Goal: Task Accomplishment & Management: Use online tool/utility

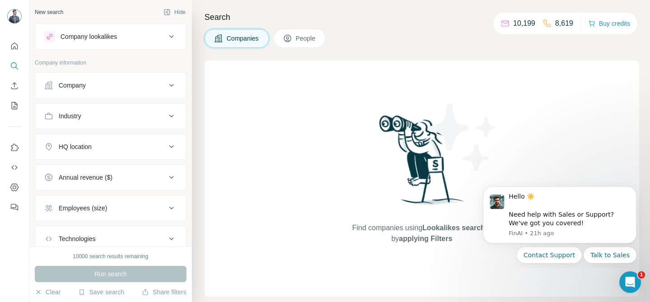
click at [310, 38] on span "People" at bounding box center [306, 38] width 21 height 9
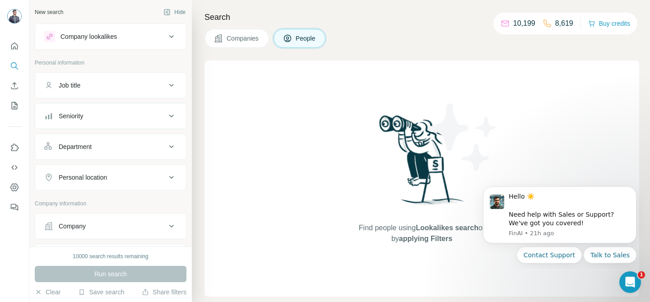
click at [129, 229] on div "Company" at bounding box center [105, 226] width 122 height 9
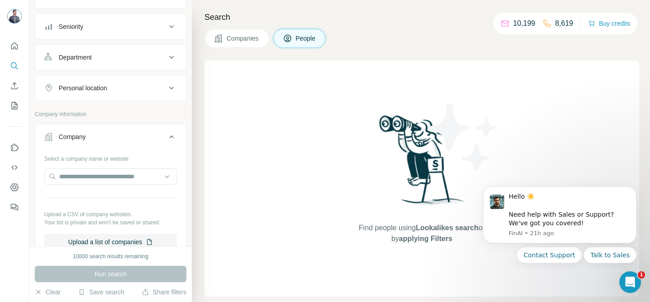
scroll to position [90, 0]
click at [127, 177] on input "text" at bounding box center [110, 175] width 133 height 16
click at [113, 242] on button "Upload a list of companies" at bounding box center [110, 241] width 133 height 16
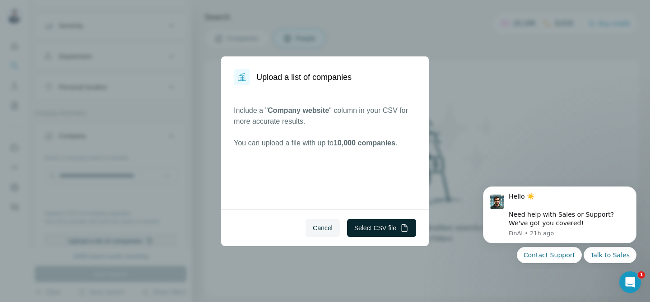
click at [376, 229] on button "Select CSV file" at bounding box center [381, 228] width 69 height 18
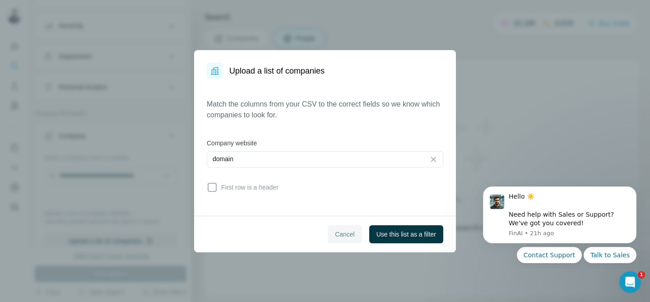
click at [344, 233] on span "Cancel" at bounding box center [345, 234] width 20 height 9
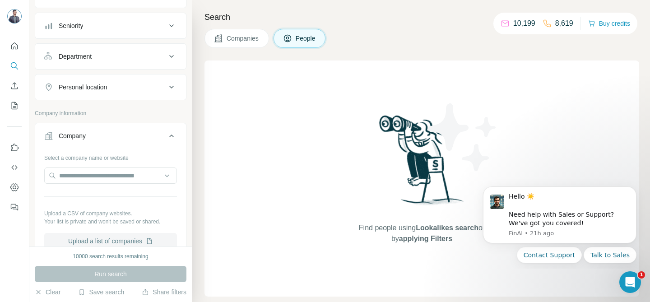
click at [118, 239] on button "Upload a list of companies" at bounding box center [110, 241] width 133 height 16
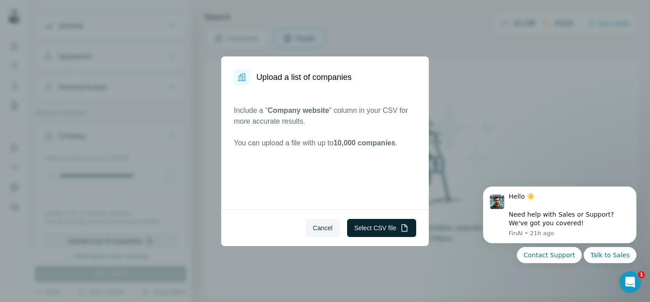
click at [389, 226] on button "Select CSV file" at bounding box center [381, 228] width 69 height 18
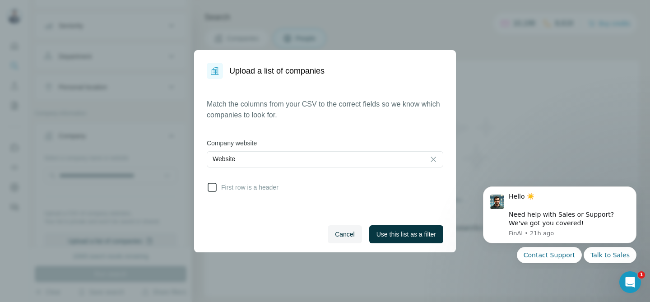
click at [227, 188] on span "First row is a header" at bounding box center [248, 187] width 61 height 9
click at [397, 238] on button "Use this list as a filter" at bounding box center [406, 234] width 74 height 18
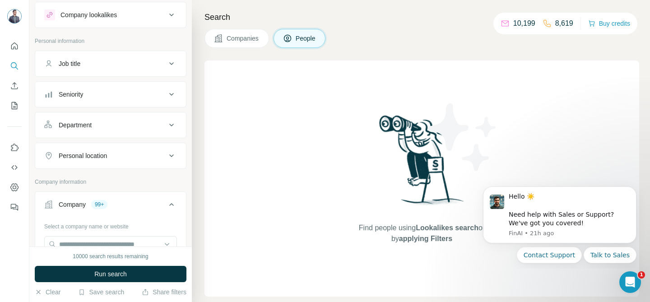
scroll to position [0, 0]
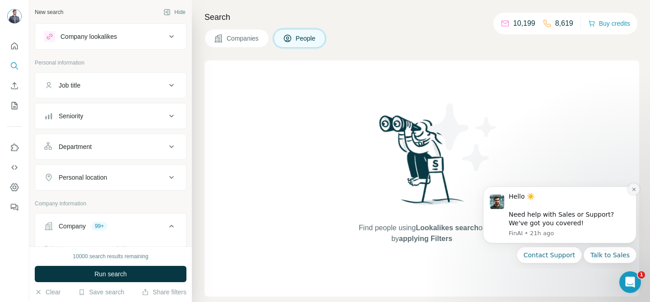
click at [634, 190] on icon "Dismiss notification" at bounding box center [633, 189] width 3 height 3
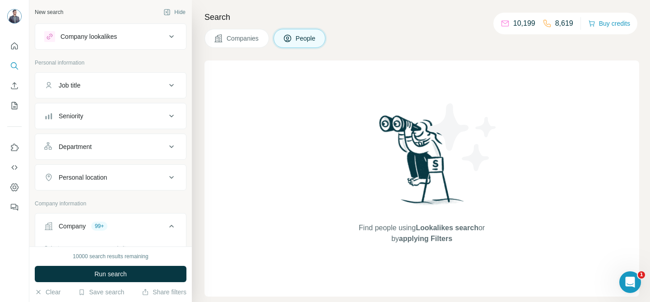
click at [85, 87] on div "Job title" at bounding box center [105, 85] width 122 height 9
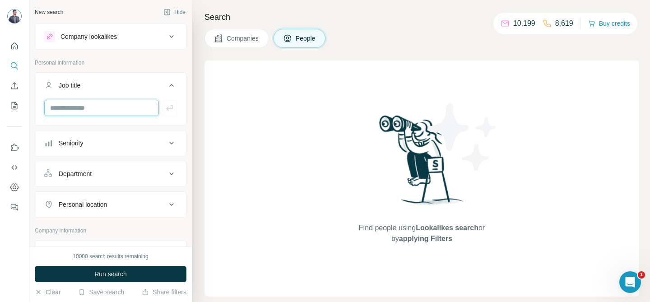
click at [85, 107] on input "text" at bounding box center [101, 108] width 115 height 16
type input "**********"
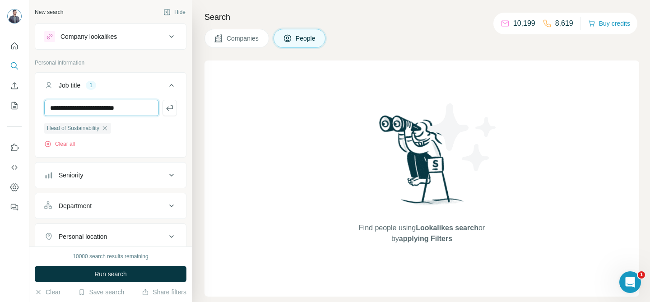
type input "**********"
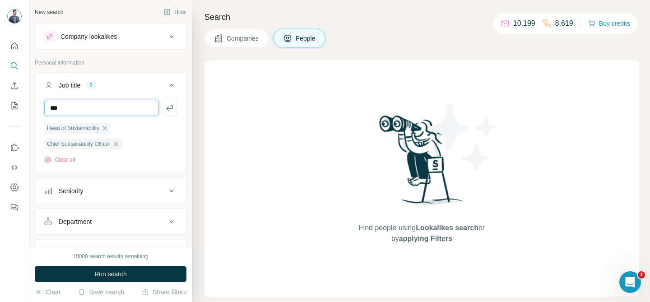
type input "***"
type input "**********"
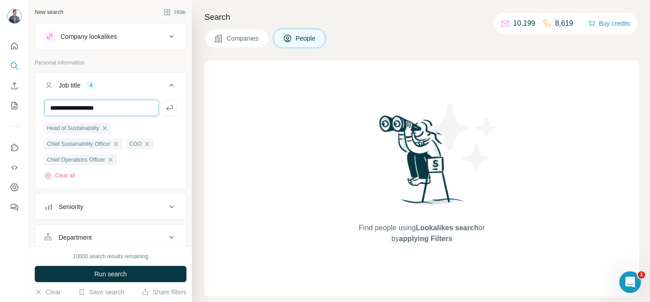
type input "**********"
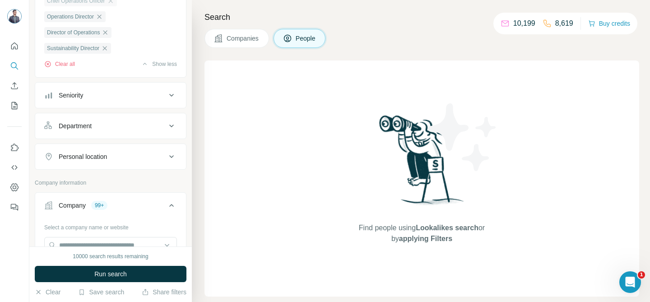
scroll to position [162, 0]
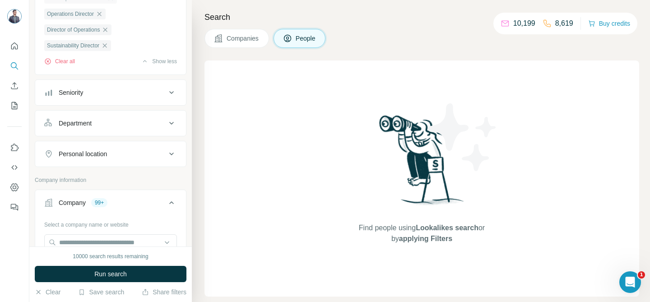
click at [91, 156] on div "Personal location" at bounding box center [83, 153] width 48 height 9
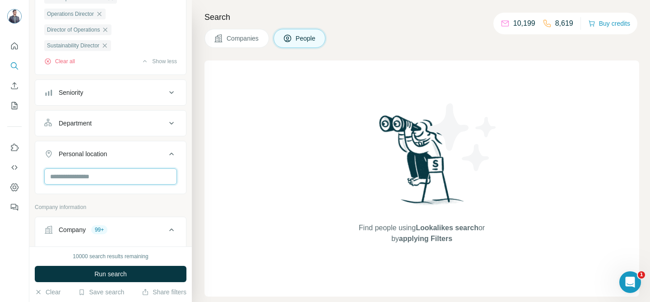
click at [95, 181] on input "text" at bounding box center [110, 176] width 133 height 16
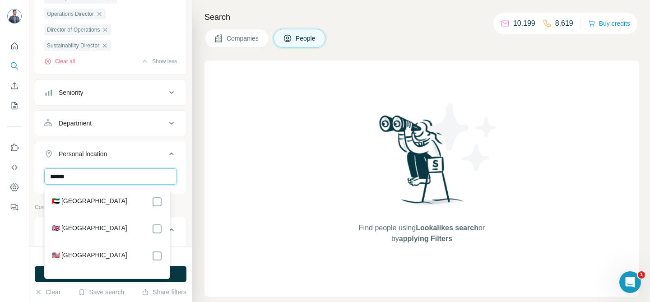
type input "******"
click at [104, 224] on label "🇬🇧 United Kingdom" at bounding box center [89, 228] width 75 height 11
click at [181, 155] on div "New search Hide Company lookalikes Personal information Job title 7 Head of Sus…" at bounding box center [110, 123] width 162 height 246
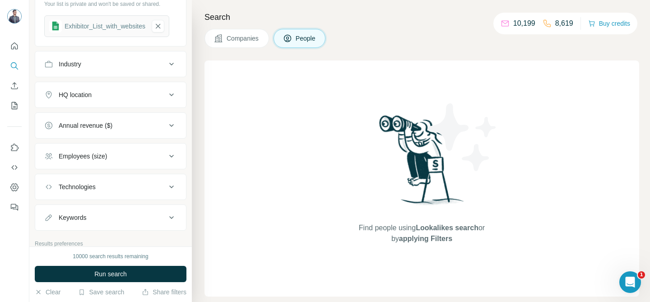
scroll to position [376, 0]
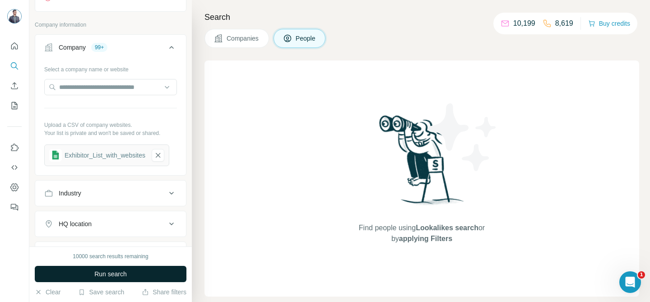
click at [112, 274] on span "Run search" at bounding box center [110, 273] width 32 height 9
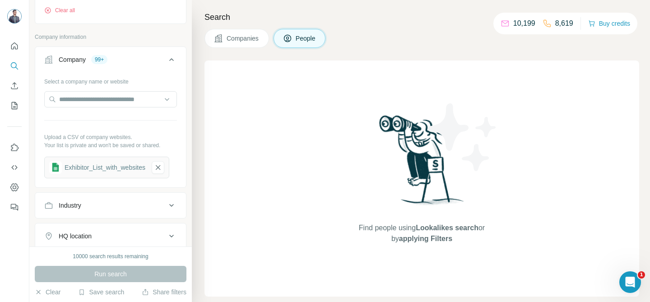
scroll to position [446, 0]
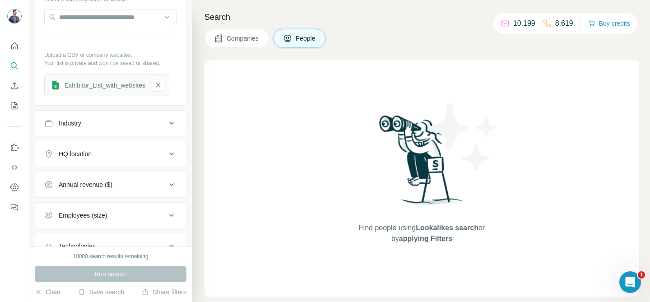
click at [112, 188] on div "Annual revenue ($)" at bounding box center [86, 184] width 54 height 9
click at [63, 199] on button "Annual revenue ($)" at bounding box center [110, 186] width 151 height 25
click at [67, 188] on div "Annual revenue ($)" at bounding box center [86, 184] width 54 height 9
click at [66, 200] on label "0-1M" at bounding box center [58, 204] width 29 height 11
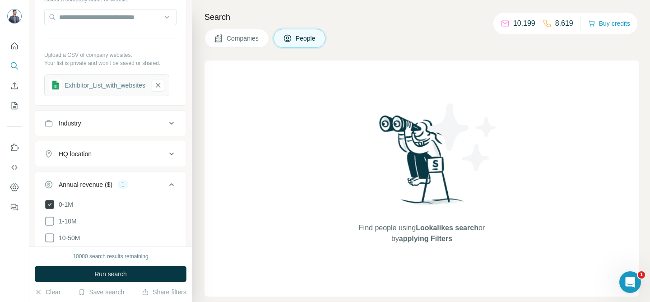
click at [66, 200] on label "0-1M" at bounding box center [58, 204] width 29 height 11
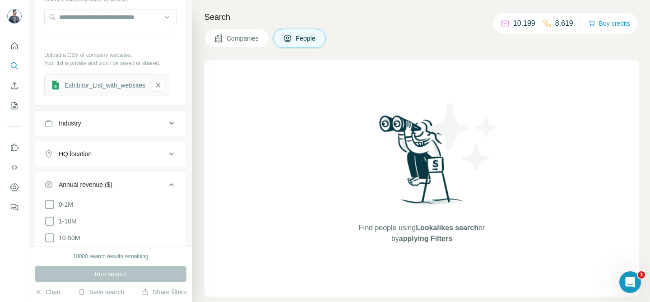
scroll to position [702, 0]
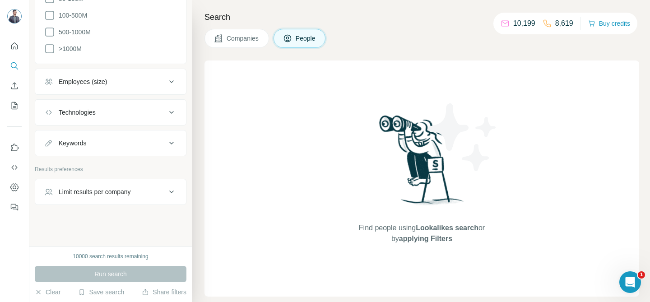
click at [106, 190] on div "Limit results per company" at bounding box center [95, 191] width 72 height 9
click at [76, 213] on input "number" at bounding box center [110, 214] width 133 height 16
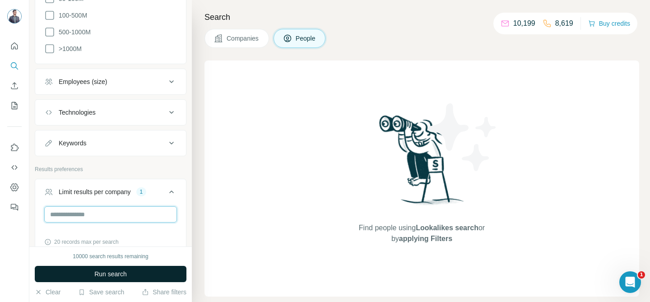
type input "*"
click at [92, 275] on button "Run search" at bounding box center [111, 274] width 152 height 16
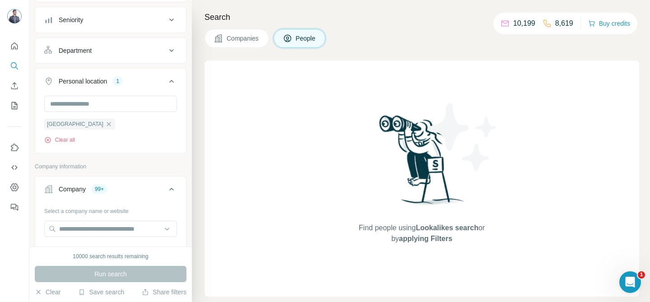
scroll to position [380, 0]
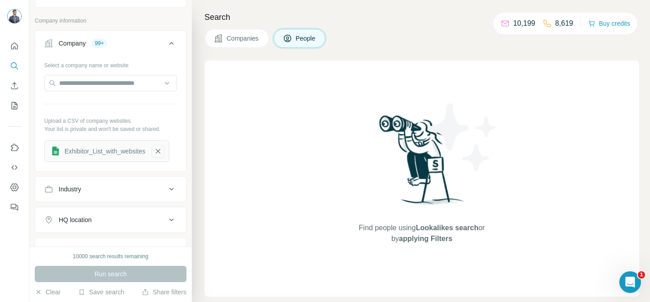
click at [161, 153] on icon "button" at bounding box center [158, 151] width 8 height 9
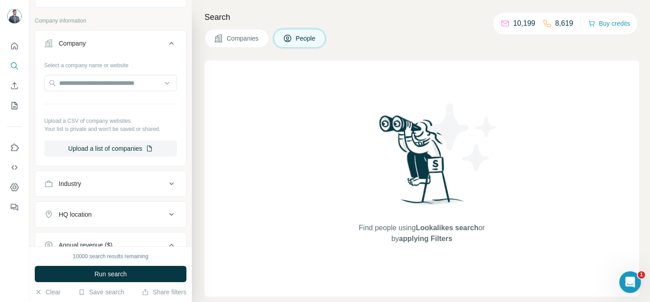
click at [169, 185] on icon at bounding box center [171, 183] width 5 height 3
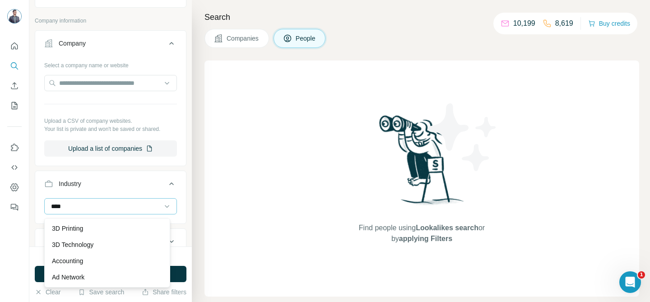
type input "*****"
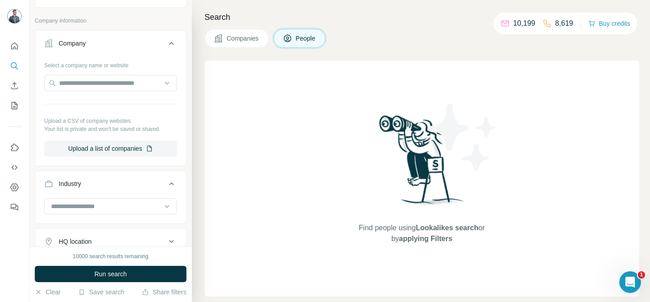
click at [92, 239] on div "HQ location" at bounding box center [75, 241] width 33 height 9
click at [102, 207] on input at bounding box center [105, 206] width 111 height 10
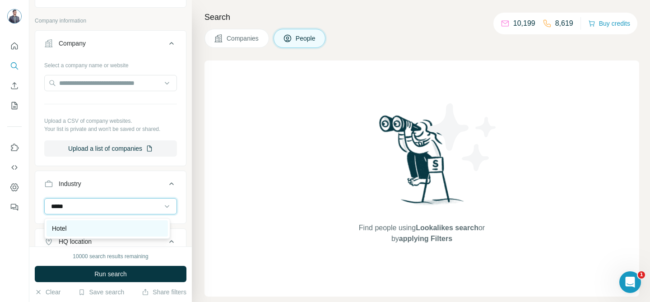
type input "*****"
click at [113, 228] on div "Hotel" at bounding box center [107, 228] width 111 height 9
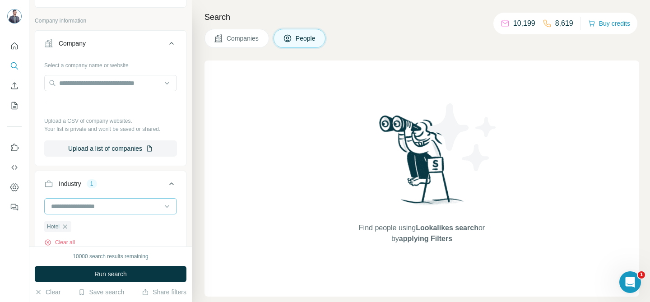
click at [89, 203] on input at bounding box center [105, 206] width 111 height 10
type input "**********"
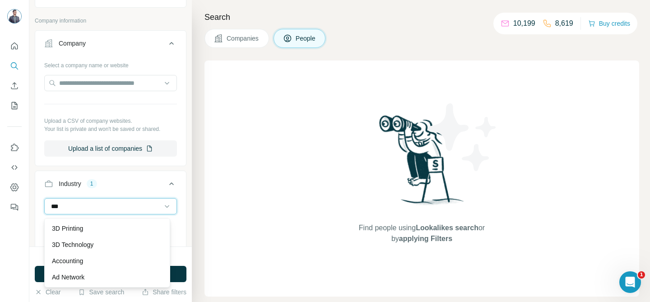
type input "****"
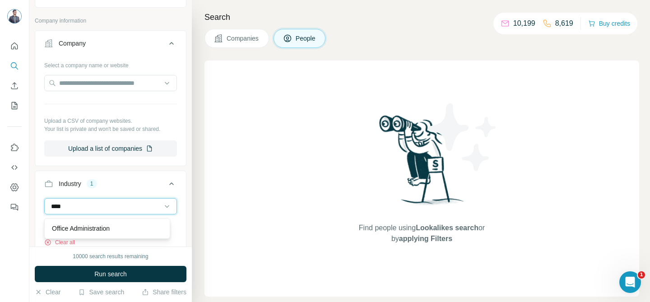
click at [89, 203] on input "****" at bounding box center [105, 206] width 111 height 10
click at [88, 206] on input at bounding box center [105, 206] width 111 height 10
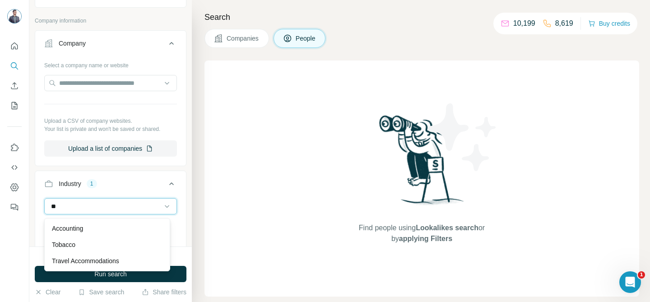
type input "*"
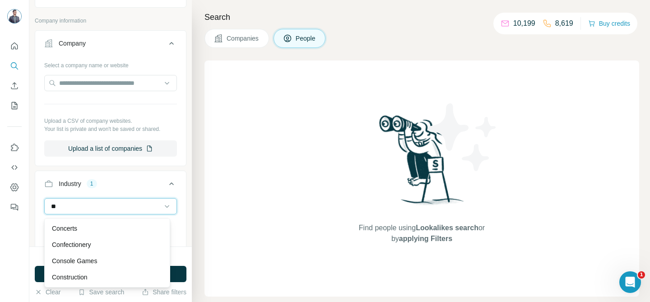
type input "*"
click at [182, 180] on div "New search Hide Company lookalikes Personal information Job title 7 Head of Sus…" at bounding box center [110, 123] width 162 height 246
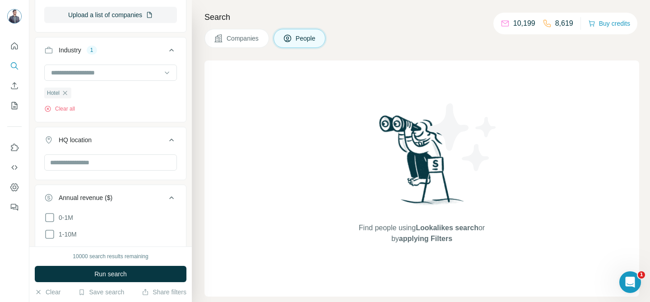
scroll to position [526, 0]
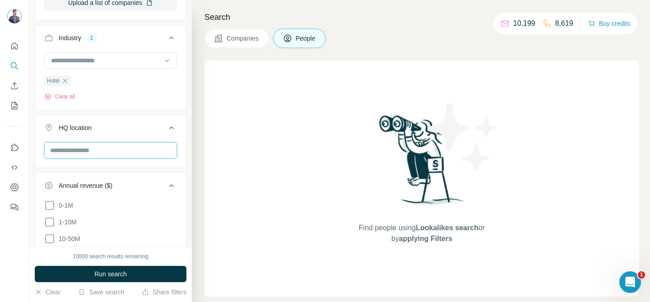
click at [109, 153] on input "text" at bounding box center [110, 150] width 133 height 16
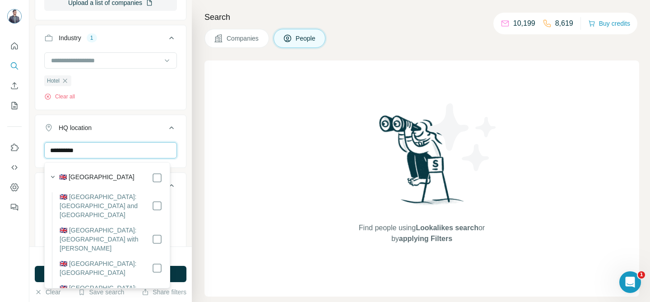
type input "**********"
click at [184, 146] on div "**********" at bounding box center [110, 123] width 162 height 246
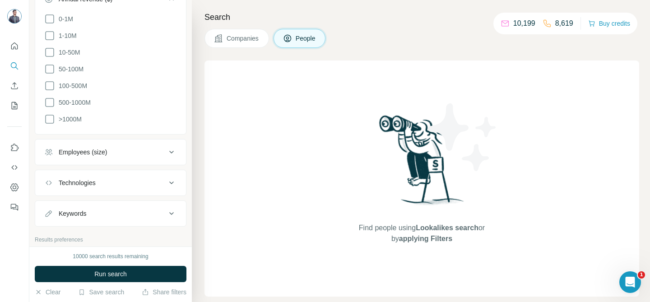
scroll to position [696, 0]
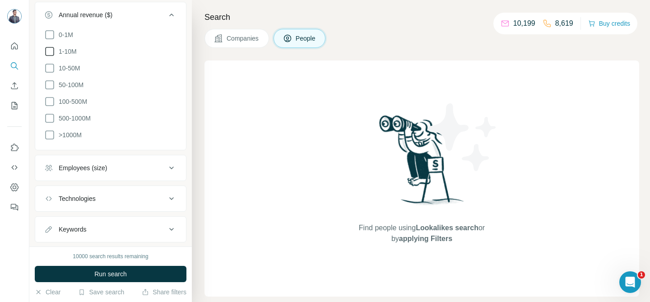
click at [51, 52] on icon at bounding box center [49, 51] width 11 height 11
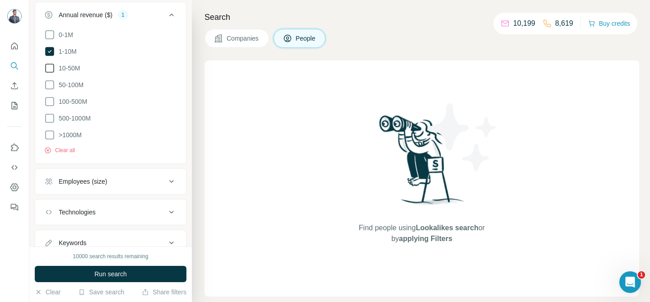
click at [51, 71] on icon at bounding box center [49, 68] width 11 height 11
click at [51, 87] on icon at bounding box center [49, 84] width 11 height 11
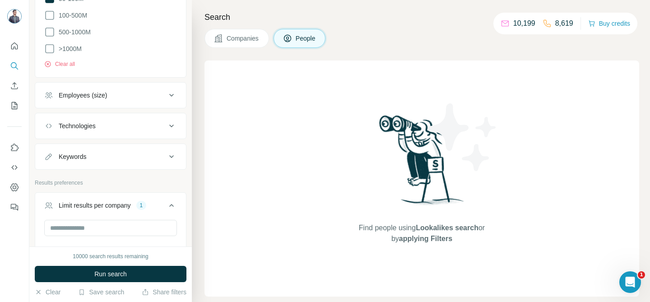
scroll to position [784, 0]
click at [97, 221] on input "*" at bounding box center [110, 226] width 133 height 16
type input "*"
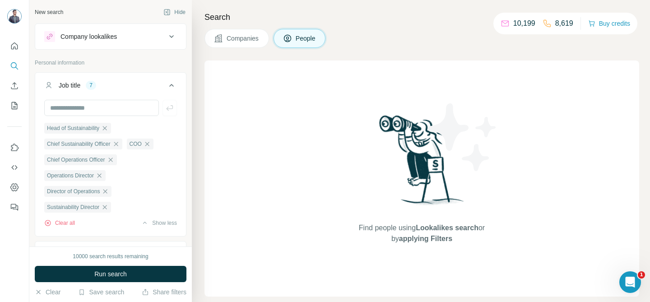
scroll to position [847, 0]
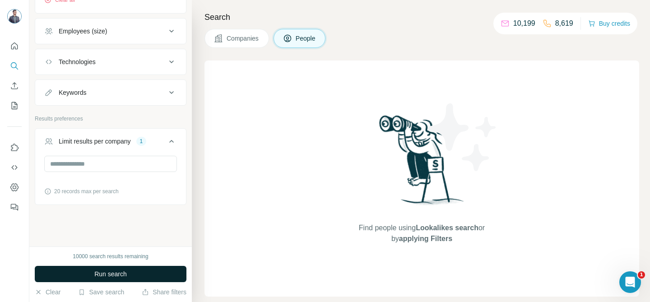
click at [111, 277] on span "Run search" at bounding box center [110, 273] width 32 height 9
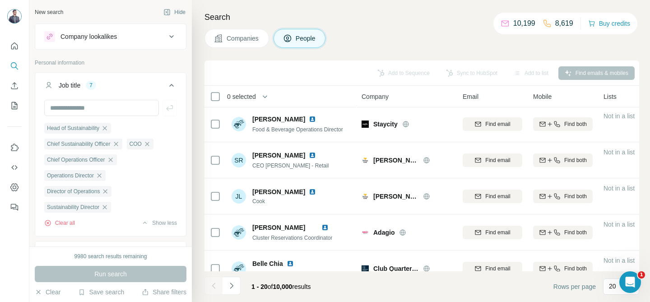
scroll to position [563, 0]
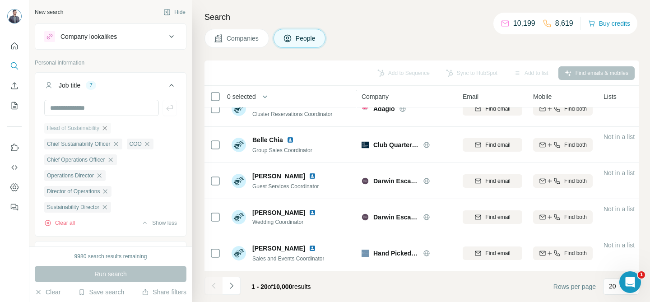
click at [108, 129] on icon "button" at bounding box center [104, 128] width 7 height 7
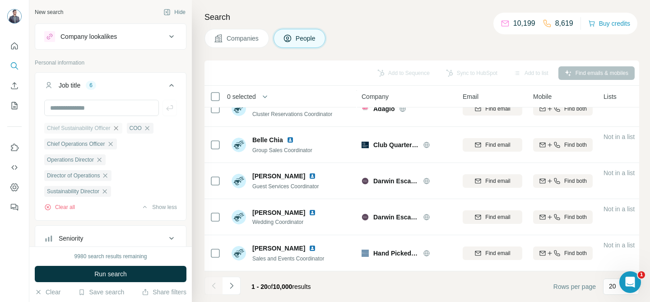
click at [118, 128] on icon "button" at bounding box center [116, 128] width 4 height 4
click at [102, 144] on icon "button" at bounding box center [99, 144] width 4 height 4
click at [109, 145] on icon "button" at bounding box center [105, 143] width 7 height 7
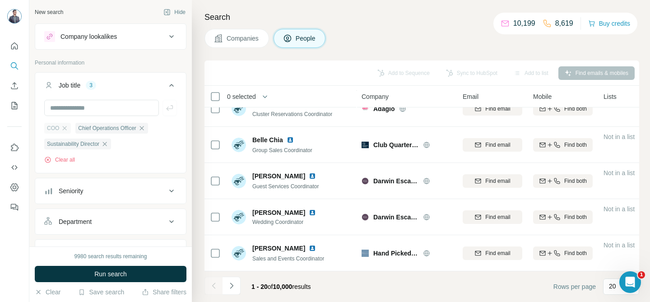
click at [108, 145] on icon "button" at bounding box center [104, 143] width 7 height 7
click at [65, 129] on icon "button" at bounding box center [64, 128] width 7 height 7
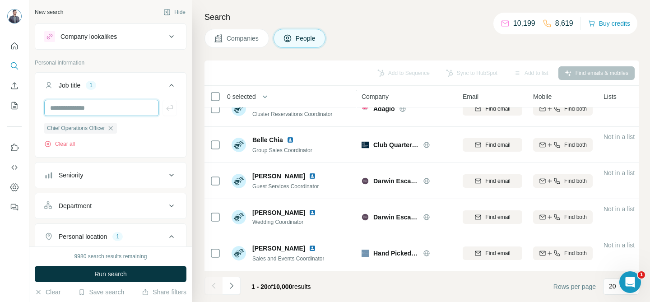
click at [72, 107] on input "text" at bounding box center [101, 108] width 115 height 16
type input "**********"
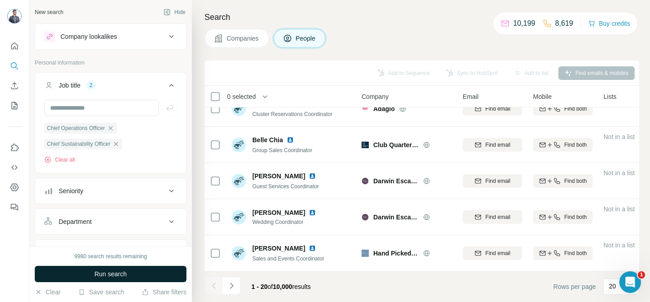
click at [101, 269] on span "Run search" at bounding box center [110, 273] width 32 height 9
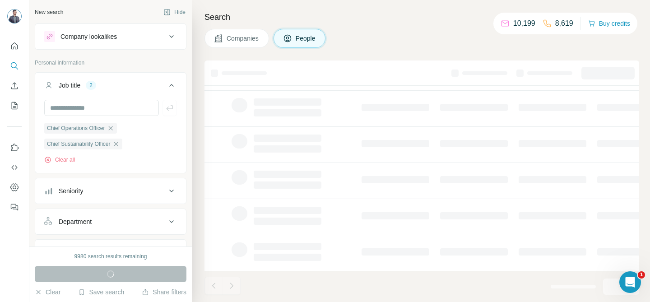
scroll to position [202, 0]
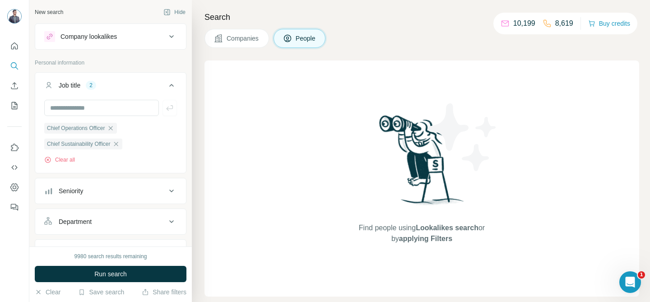
click at [313, 157] on div "Find people using Lookalikes search or by applying Filters" at bounding box center [421, 178] width 435 height 236
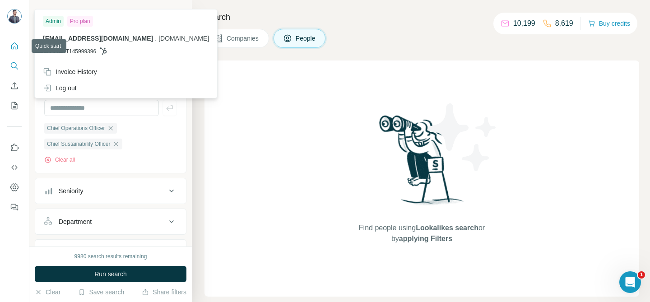
click at [14, 42] on icon "Quick start" at bounding box center [14, 46] width 9 height 9
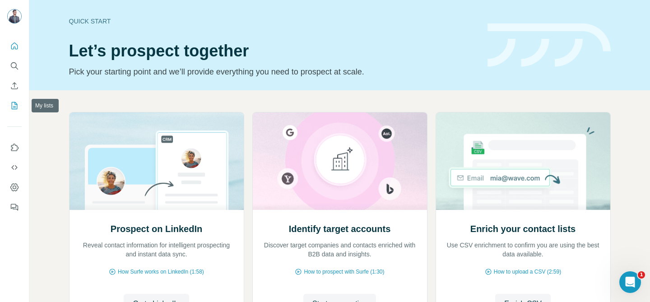
click at [14, 108] on icon "My lists" at bounding box center [14, 105] width 9 height 9
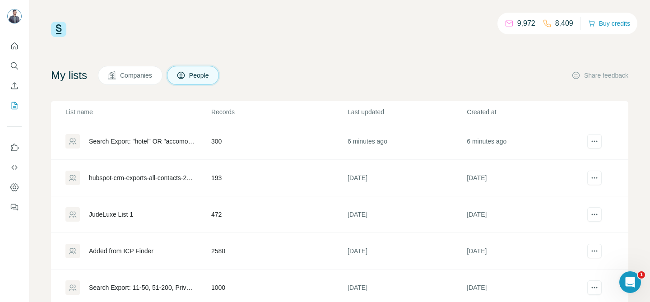
click at [138, 141] on div "Search Export: "hotel" OR "accomodation" OR "rooms" OR "stay" OR "resort", “Chi…" at bounding box center [142, 141] width 107 height 9
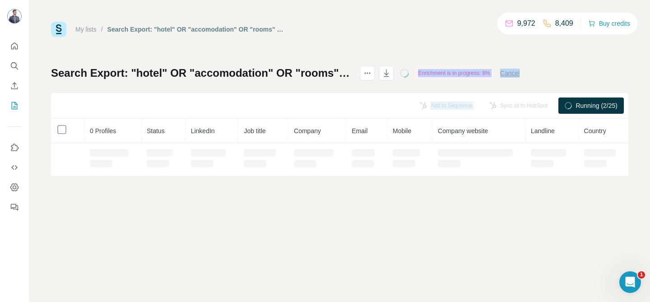
drag, startPoint x: 103, startPoint y: 97, endPoint x: 457, endPoint y: 73, distance: 355.1
click at [446, 68] on div "Search Export: "hotel" OR "accomodation" OR "rooms" OR "stay" OR "resort", “Chi…" at bounding box center [339, 121] width 577 height 110
click at [520, 74] on button "Cancel" at bounding box center [510, 73] width 20 height 9
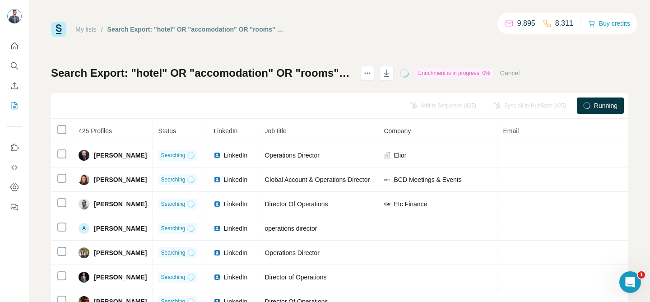
click at [520, 73] on button "Cancel" at bounding box center [510, 73] width 20 height 9
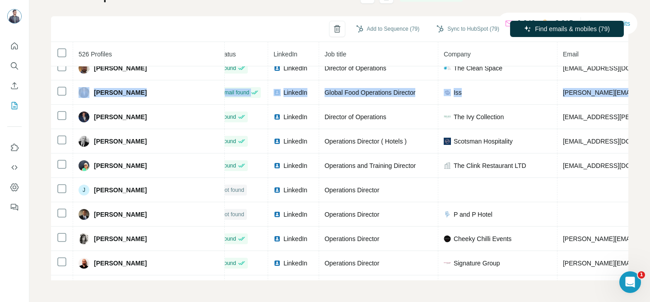
scroll to position [4421, 0]
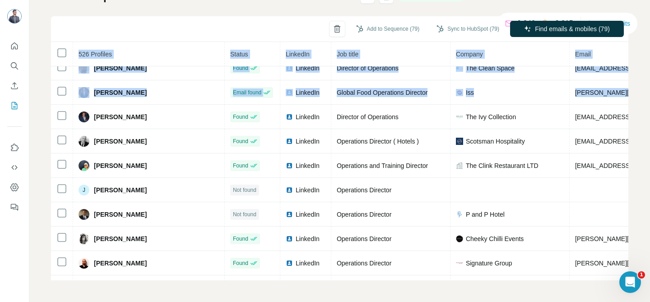
drag, startPoint x: 605, startPoint y: 94, endPoint x: 44, endPoint y: 91, distance: 560.9
click at [44, 91] on div "My lists / Search Export: "hotel" OR "accomodation" OR "rooms" OR "stay" OR "re…" at bounding box center [339, 151] width 621 height 302
click at [47, 91] on div "My lists / Search Export: "hotel" OR "accomodation" OR "rooms" OR "stay" OR "re…" at bounding box center [339, 151] width 621 height 302
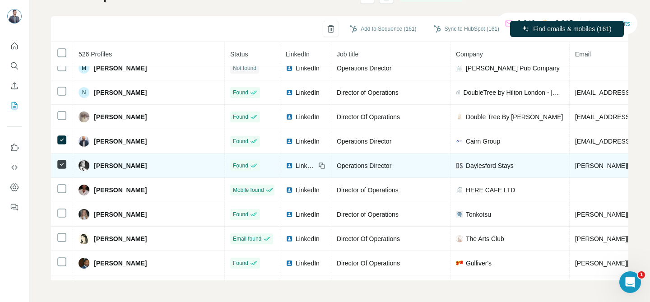
scroll to position [9750, 0]
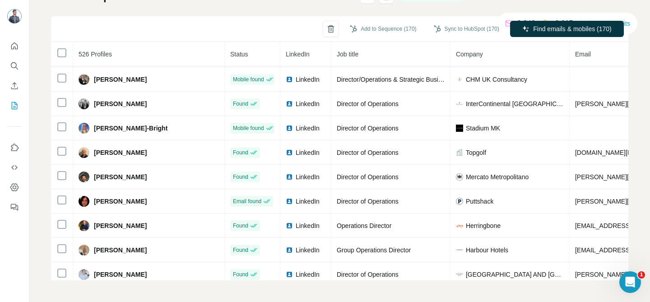
scroll to position [10270, 0]
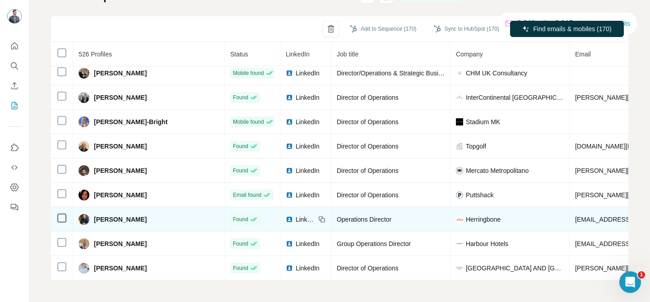
click at [56, 238] on icon at bounding box center [61, 242] width 11 height 11
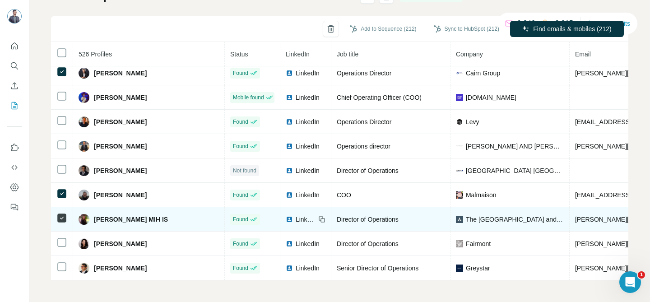
scroll to position [12609, 0]
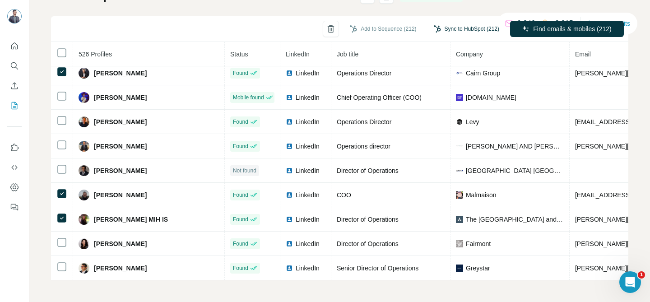
click at [462, 28] on button "Sync to HubSpot (212)" at bounding box center [466, 29] width 78 height 14
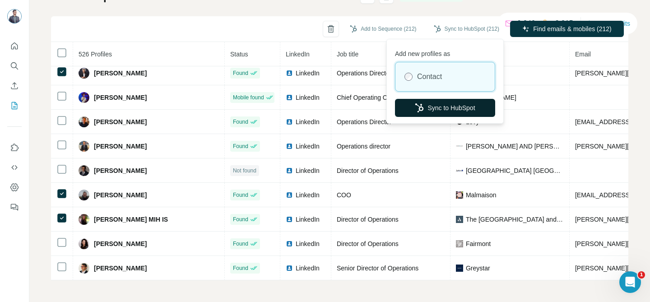
click at [449, 111] on button "Sync to HubSpot" at bounding box center [445, 108] width 100 height 18
